Goal: Task Accomplishment & Management: Use online tool/utility

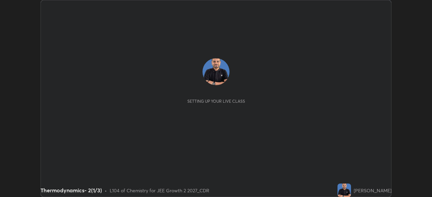
scroll to position [197, 431]
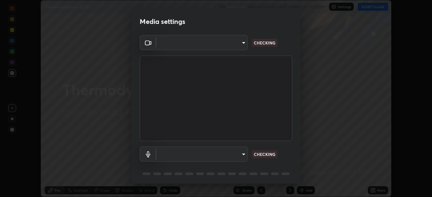
type input "f7d245abf0684c24fcfca86869c925f05e5e90ab47e824b3f573f0e27bb25b40"
click at [227, 157] on body "Erase all Thermodynamics- 2(1/3) Recording WAS SCHEDULED TO START AT 3:00 PM Se…" at bounding box center [216, 98] width 432 height 197
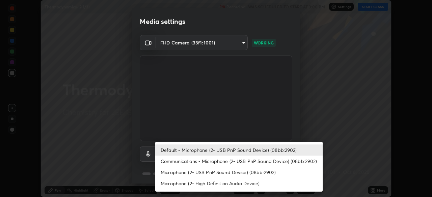
click at [225, 158] on li "Communications - Microphone (2- USB PnP Sound Device) (08bb:2902)" at bounding box center [238, 161] width 167 height 11
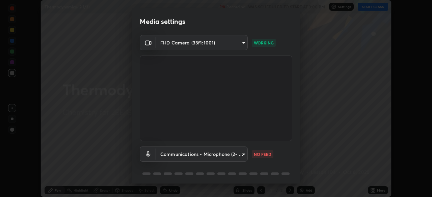
click at [216, 154] on body "Erase all Thermodynamics- 2(1/3) Recording WAS SCHEDULED TO START AT 3:00 PM Se…" at bounding box center [216, 98] width 432 height 197
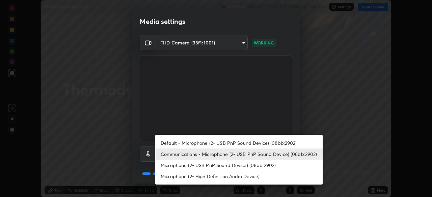
click at [209, 145] on li "Default - Microphone (2- USB PnP Sound Device) (08bb:2902)" at bounding box center [238, 143] width 167 height 11
type input "default"
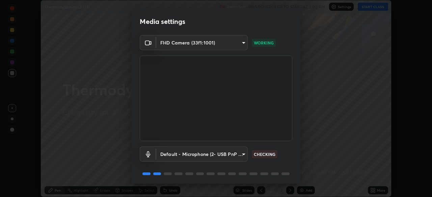
scroll to position [24, 0]
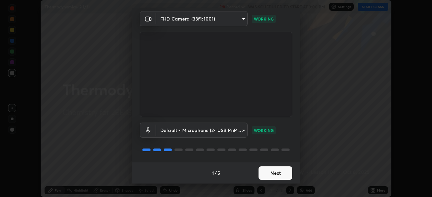
click at [272, 171] on button "Next" at bounding box center [275, 173] width 34 height 13
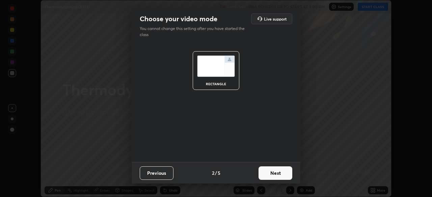
scroll to position [0, 0]
click at [275, 171] on button "Next" at bounding box center [275, 173] width 34 height 13
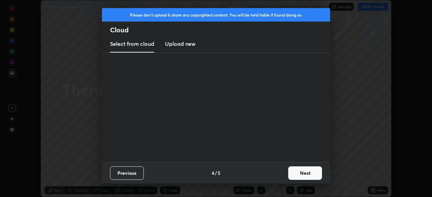
click at [273, 172] on div "Previous 4 / 5 Next" at bounding box center [216, 173] width 228 height 22
click at [274, 174] on div "Previous 4 / 5 Next" at bounding box center [216, 173] width 228 height 22
click at [274, 173] on div "Previous 4 / 5 Next" at bounding box center [216, 173] width 228 height 22
click at [275, 170] on div "Previous 4 / 5 Next" at bounding box center [216, 173] width 228 height 22
click at [276, 166] on div "Previous 4 / 5 Next" at bounding box center [216, 173] width 228 height 22
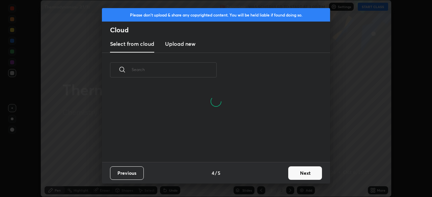
click at [276, 161] on div "​" at bounding box center [216, 107] width 228 height 109
click at [303, 174] on button "Next" at bounding box center [305, 173] width 34 height 13
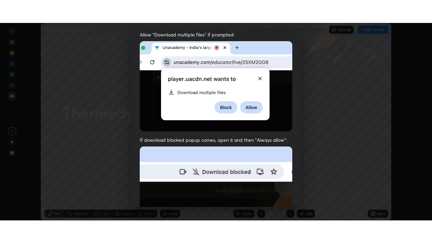
scroll to position [161, 0]
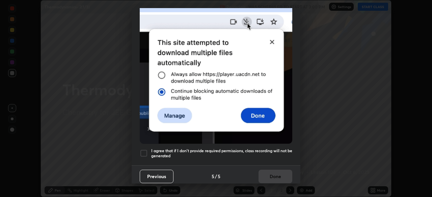
click at [266, 128] on img at bounding box center [216, 70] width 152 height 147
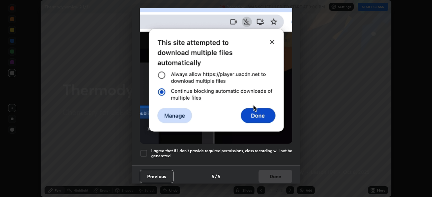
click at [258, 148] on h5 "I agree that if I don't provide required permissions, class recording will not …" at bounding box center [221, 153] width 141 height 10
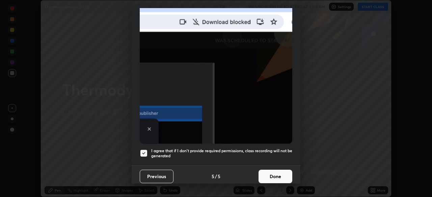
click at [273, 174] on button "Done" at bounding box center [275, 176] width 34 height 13
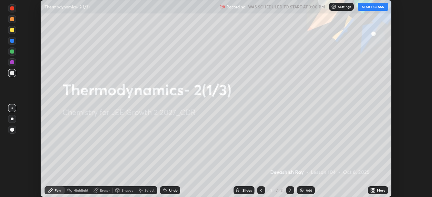
click at [367, 10] on button "START CLASS" at bounding box center [372, 7] width 30 height 8
click at [378, 193] on div "More" at bounding box center [377, 190] width 20 height 8
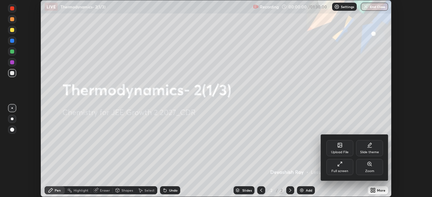
click at [343, 170] on div "Full screen" at bounding box center [339, 171] width 17 height 3
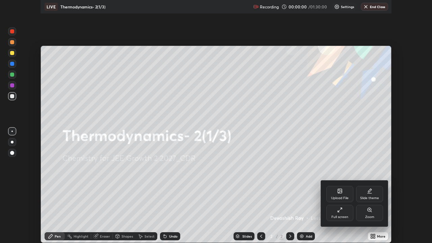
scroll to position [243, 432]
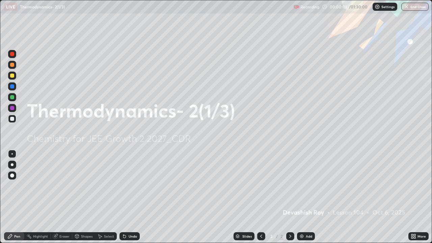
click at [306, 197] on div "Add" at bounding box center [306, 236] width 18 height 8
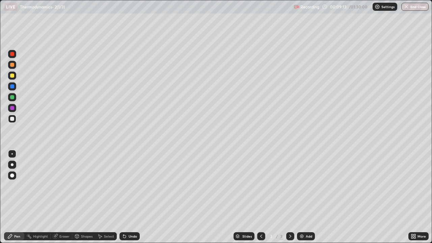
click at [61, 197] on div "Eraser" at bounding box center [64, 235] width 10 height 3
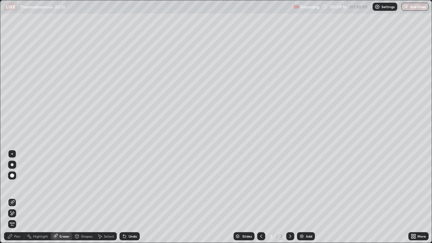
click at [15, 197] on div "Pen" at bounding box center [14, 236] width 20 height 8
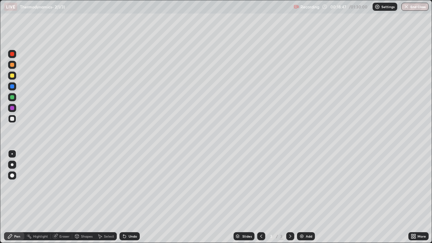
click at [305, 197] on div "Add" at bounding box center [308, 235] width 6 height 3
click at [129, 197] on div "Undo" at bounding box center [132, 235] width 8 height 3
click at [260, 197] on icon at bounding box center [260, 235] width 5 height 5
click at [288, 197] on icon at bounding box center [289, 235] width 5 height 5
click at [85, 197] on div "Shapes" at bounding box center [86, 235] width 11 height 3
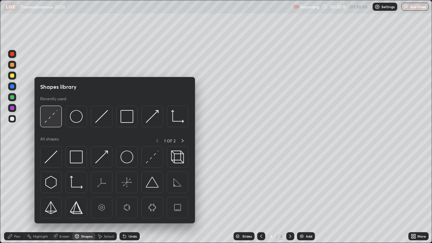
click at [53, 122] on img at bounding box center [51, 116] width 13 height 13
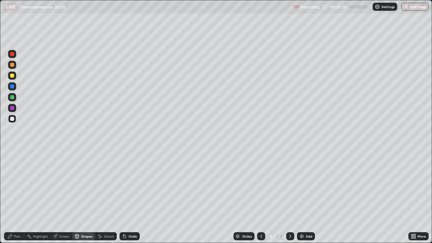
click at [12, 197] on div "Pen" at bounding box center [14, 236] width 20 height 8
click at [27, 197] on circle at bounding box center [27, 234] width 1 height 1
click at [16, 197] on div "Pen" at bounding box center [17, 235] width 6 height 3
click at [127, 197] on div "Undo" at bounding box center [129, 236] width 20 height 8
click at [126, 197] on icon at bounding box center [124, 235] width 5 height 5
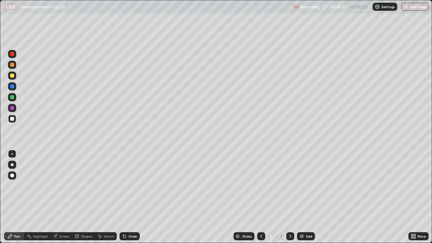
click at [126, 197] on div "Undo" at bounding box center [129, 236] width 20 height 8
click at [127, 197] on div "Undo" at bounding box center [129, 236] width 20 height 8
click at [261, 197] on icon at bounding box center [260, 235] width 5 height 5
click at [289, 197] on icon at bounding box center [290, 235] width 2 height 3
click at [81, 197] on div "Shapes" at bounding box center [86, 235] width 11 height 3
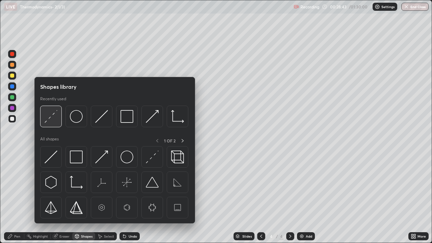
click at [52, 123] on div at bounding box center [51, 117] width 22 height 22
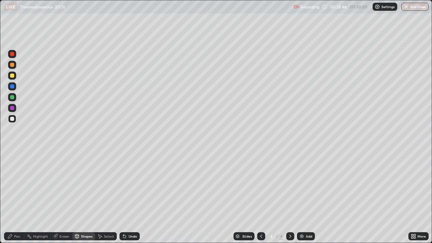
click at [17, 197] on div "Pen" at bounding box center [17, 235] width 6 height 3
click at [128, 197] on div "Undo" at bounding box center [132, 235] width 8 height 3
click at [83, 197] on div "Shapes" at bounding box center [86, 235] width 11 height 3
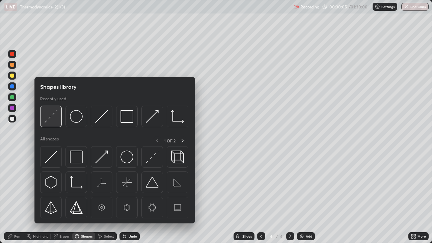
click at [55, 123] on div at bounding box center [51, 117] width 22 height 22
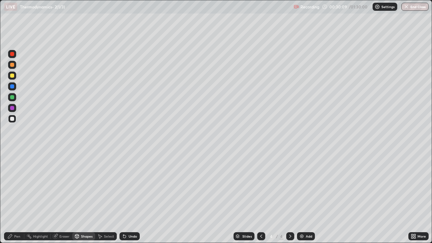
click at [17, 197] on div "Pen" at bounding box center [17, 235] width 6 height 3
click at [127, 197] on div "Undo" at bounding box center [129, 236] width 20 height 8
click at [260, 197] on icon at bounding box center [260, 235] width 5 height 5
click at [290, 197] on icon at bounding box center [289, 235] width 5 height 5
click at [304, 197] on div "Add" at bounding box center [306, 236] width 18 height 8
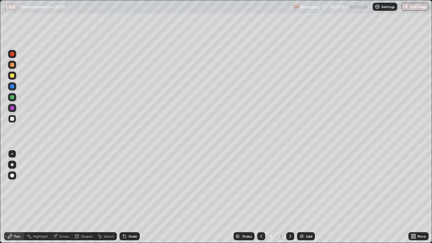
click at [85, 197] on div "Shapes" at bounding box center [86, 235] width 11 height 3
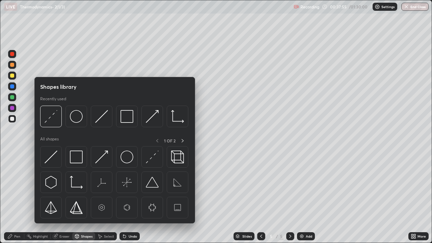
click at [55, 123] on div at bounding box center [51, 117] width 22 height 22
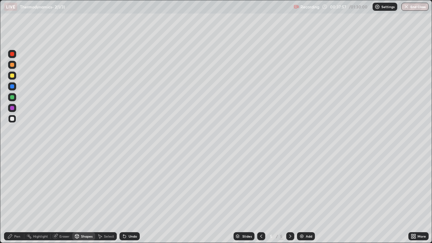
click at [16, 197] on div "Pen" at bounding box center [17, 235] width 6 height 3
click at [259, 197] on icon at bounding box center [260, 235] width 5 height 5
click at [258, 197] on icon at bounding box center [260, 235] width 5 height 5
click at [289, 197] on icon at bounding box center [289, 235] width 5 height 5
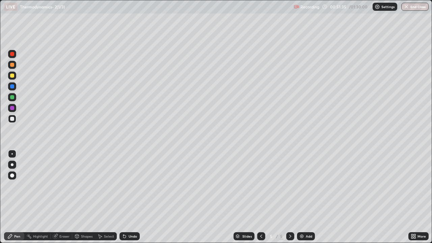
click at [305, 197] on div "Add" at bounding box center [308, 235] width 6 height 3
click at [89, 197] on div "Shapes" at bounding box center [86, 235] width 11 height 3
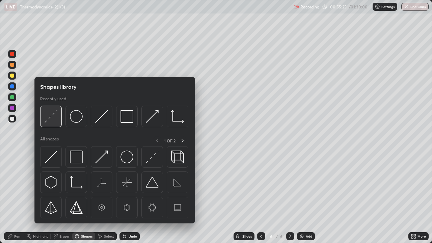
click at [51, 119] on img at bounding box center [51, 116] width 13 height 13
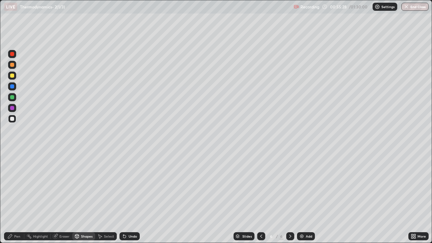
click at [15, 197] on div "Pen" at bounding box center [17, 235] width 6 height 3
click at [307, 197] on div "Add" at bounding box center [308, 235] width 6 height 3
click at [11, 78] on div at bounding box center [12, 75] width 8 height 8
click at [14, 121] on div at bounding box center [12, 119] width 8 height 8
click at [261, 197] on icon at bounding box center [260, 235] width 5 height 5
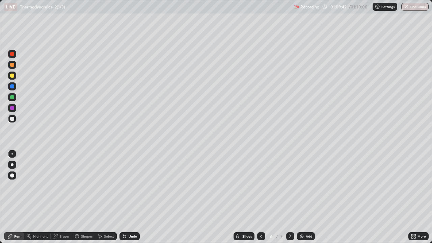
click at [260, 197] on icon at bounding box center [261, 235] width 2 height 3
click at [261, 197] on icon at bounding box center [261, 235] width 2 height 3
click at [260, 197] on icon at bounding box center [260, 235] width 5 height 5
click at [109, 197] on div "Select" at bounding box center [109, 235] width 10 height 3
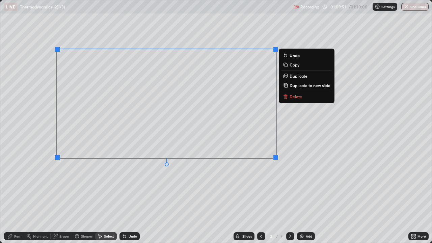
click at [289, 66] on p "Copy" at bounding box center [294, 64] width 10 height 5
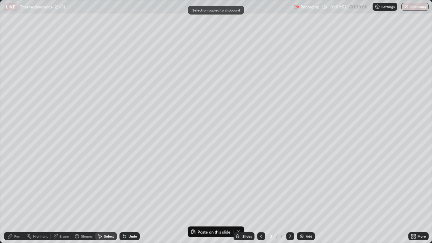
click at [287, 197] on icon at bounding box center [289, 235] width 5 height 5
click at [289, 197] on icon at bounding box center [289, 235] width 5 height 5
click at [286, 197] on div at bounding box center [290, 235] width 8 height 13
click at [203, 197] on div "Slides 7 / 7 Add" at bounding box center [274, 235] width 268 height 13
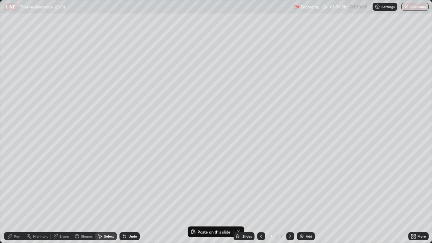
click at [202, 197] on div "Slides 7 / 7 Add" at bounding box center [274, 235] width 268 height 13
click at [197, 197] on div "Slides 7 / 7 Add" at bounding box center [274, 235] width 268 height 13
click at [132, 136] on p "Paste here" at bounding box center [137, 135] width 20 height 5
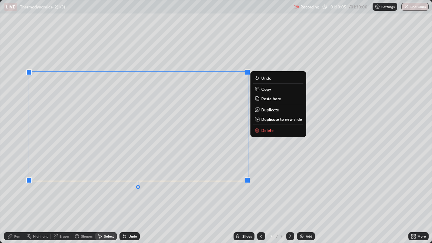
click at [80, 197] on div "0 ° Undo Copy Paste here Duplicate Duplicate to new slide Delete" at bounding box center [215, 121] width 431 height 242
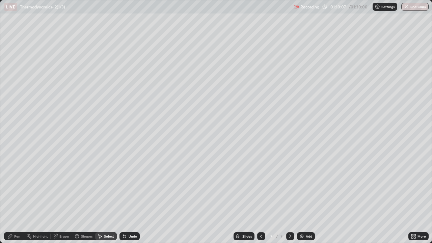
click at [18, 197] on div "Pen" at bounding box center [17, 235] width 6 height 3
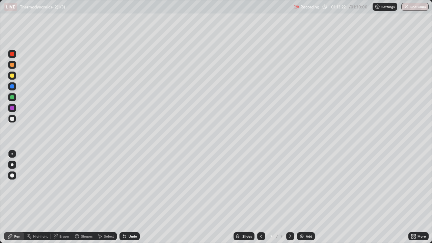
click at [83, 197] on div "Shapes" at bounding box center [86, 235] width 11 height 3
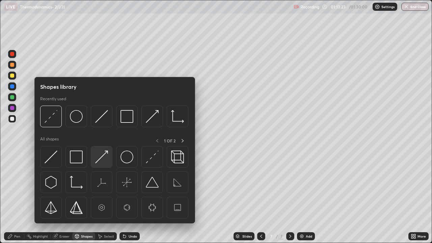
click at [104, 159] on img at bounding box center [101, 156] width 13 height 13
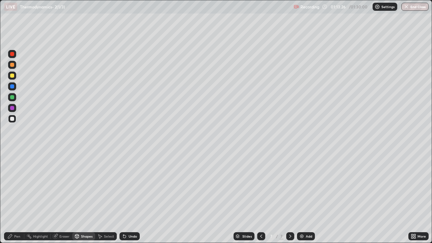
click at [20, 197] on div "Pen" at bounding box center [14, 236] width 20 height 8
click at [409, 5] on button "End Class" at bounding box center [414, 7] width 27 height 8
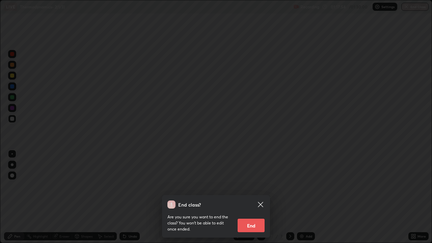
click at [238, 197] on button "End" at bounding box center [250, 224] width 27 height 13
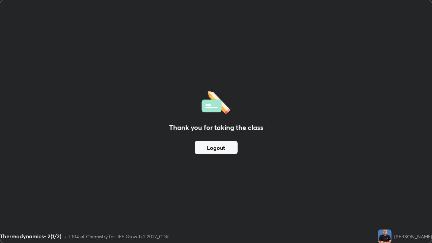
click at [231, 142] on button "Logout" at bounding box center [216, 147] width 43 height 13
